Goal: Download file/media

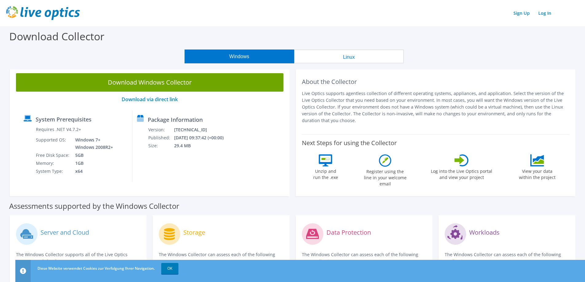
scroll to position [175, 0]
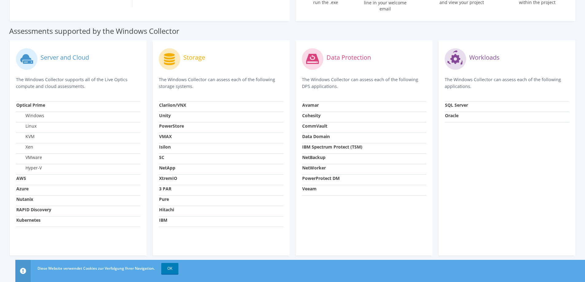
click at [528, 267] on div "Diese Website verwendet Cookies zur Verfolgung Ihrer Navigation. OK" at bounding box center [311, 267] width 551 height 17
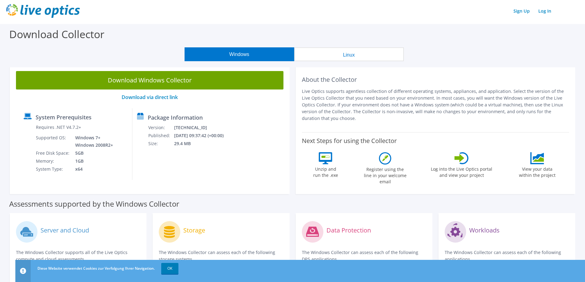
scroll to position [0, 0]
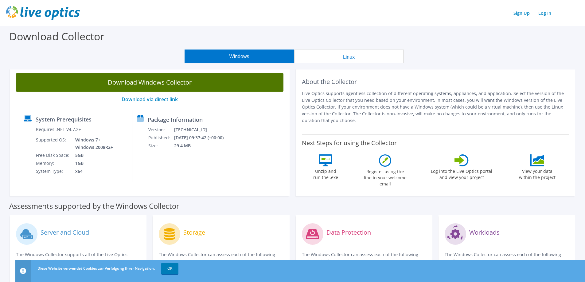
click at [200, 87] on link "Download Windows Collector" at bounding box center [149, 82] width 267 height 18
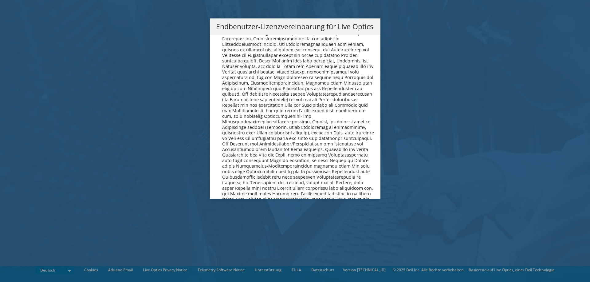
scroll to position [3018, 0]
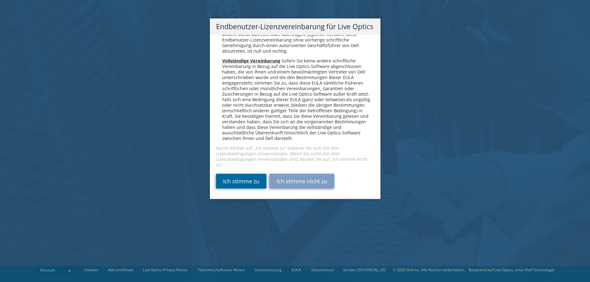
click at [250, 181] on link "Ich stimme zu" at bounding box center [241, 180] width 50 height 15
